Goal: Transaction & Acquisition: Book appointment/travel/reservation

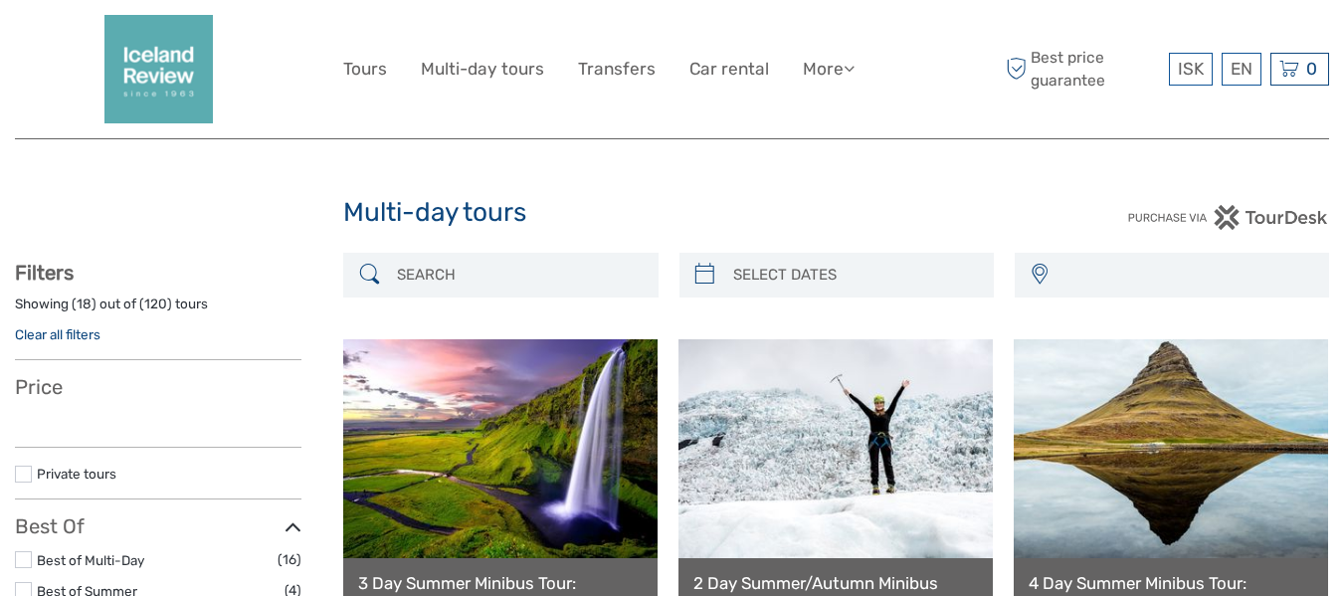
select select
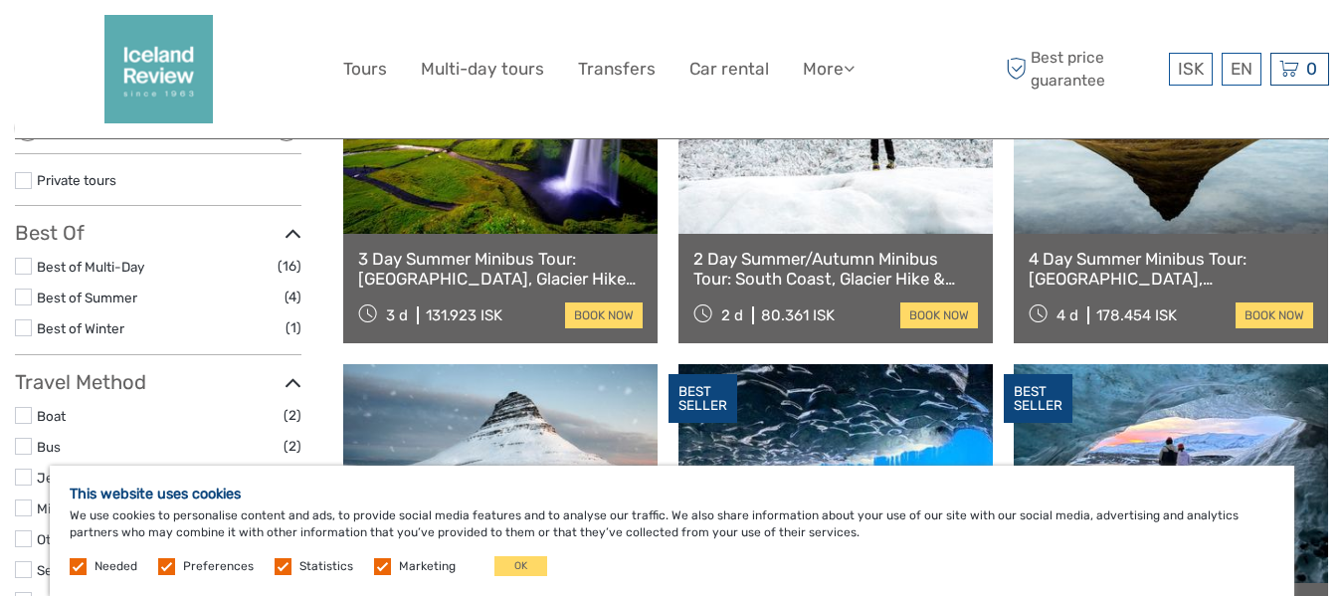
scroll to position [341, 0]
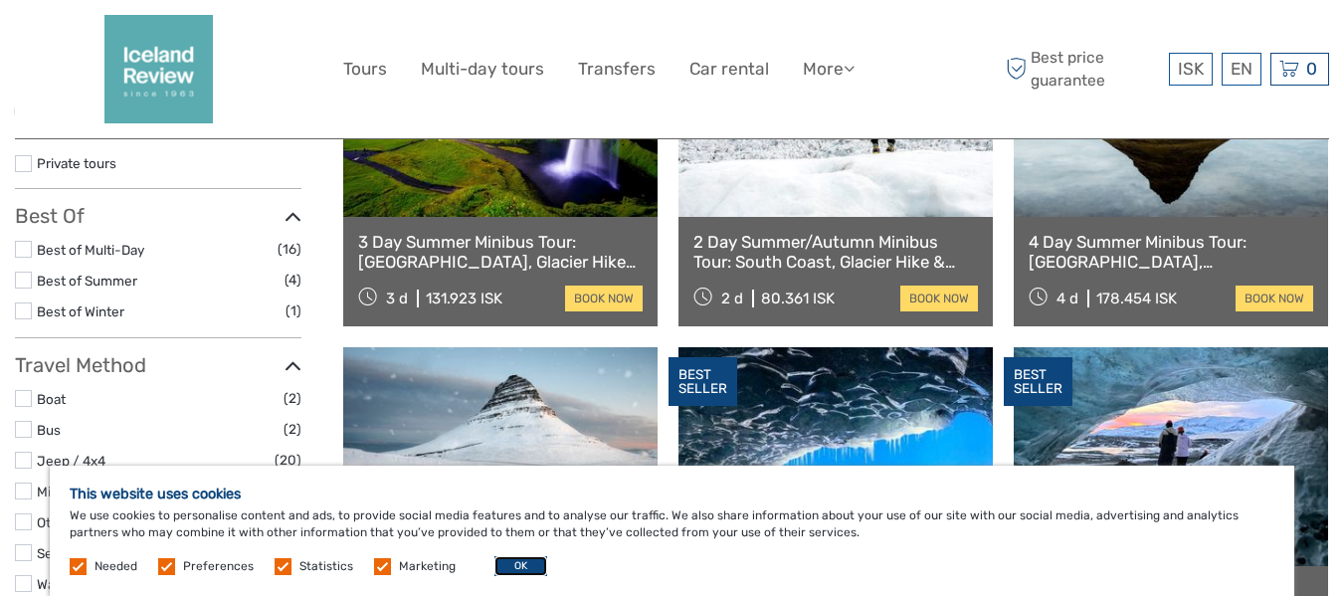
click at [514, 570] on button "OK" at bounding box center [520, 566] width 53 height 20
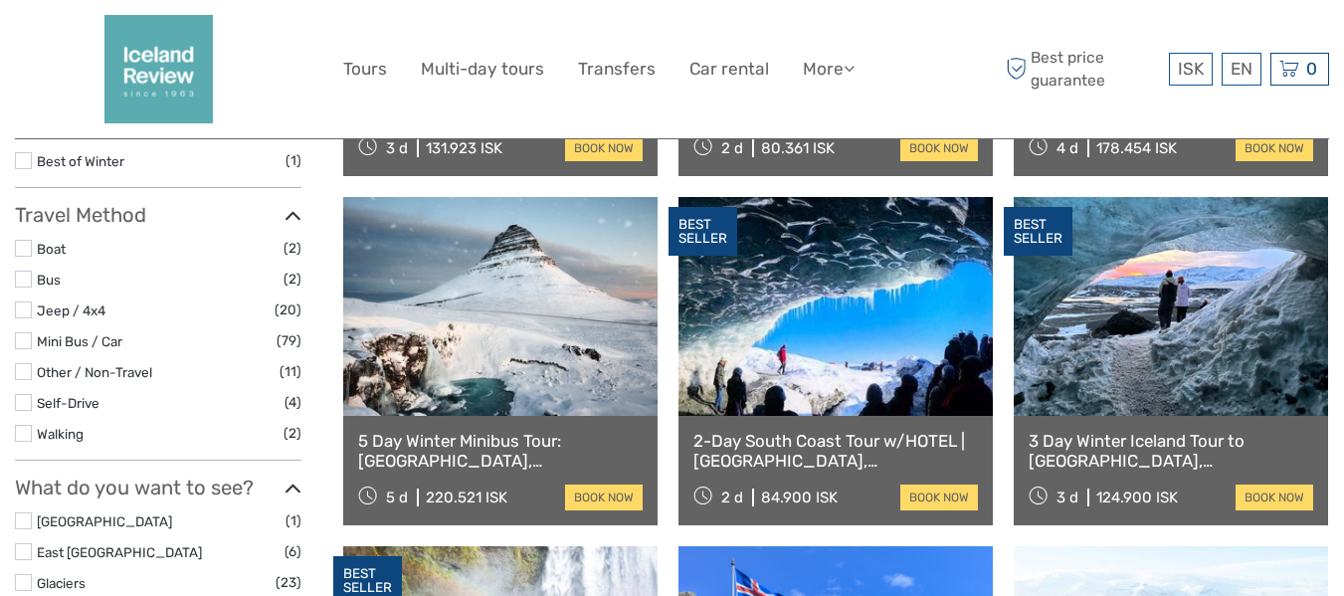
scroll to position [263, 0]
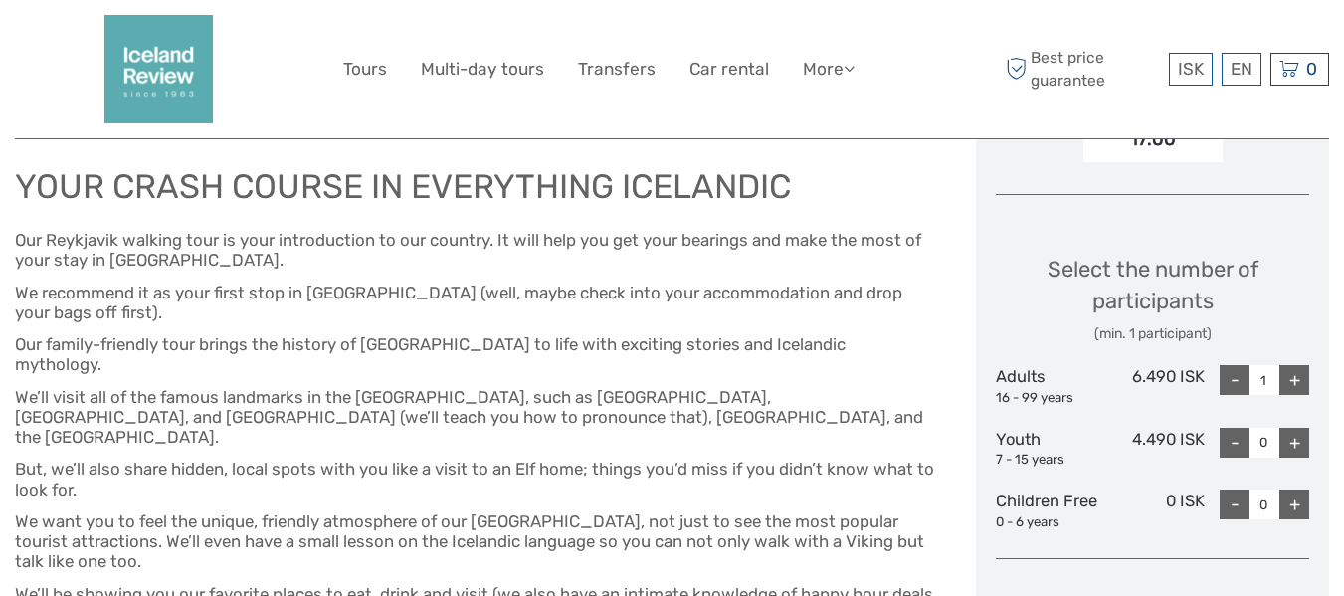
scroll to position [756, 0]
